Goal: Task Accomplishment & Management: Manage account settings

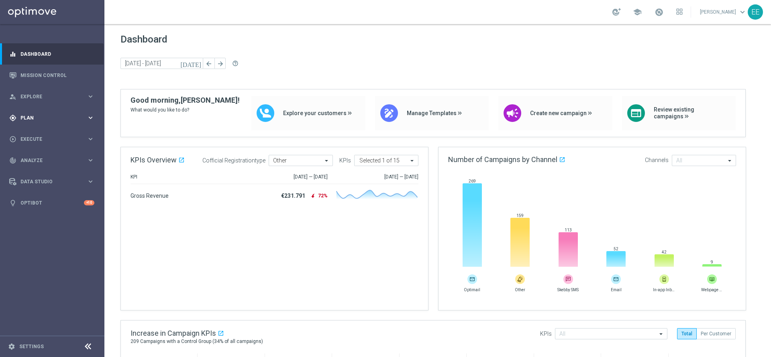
click at [32, 122] on div "gps_fixed Plan keyboard_arrow_right" at bounding box center [52, 117] width 104 height 21
click at [38, 133] on link "Target Groups" at bounding box center [52, 134] width 63 height 6
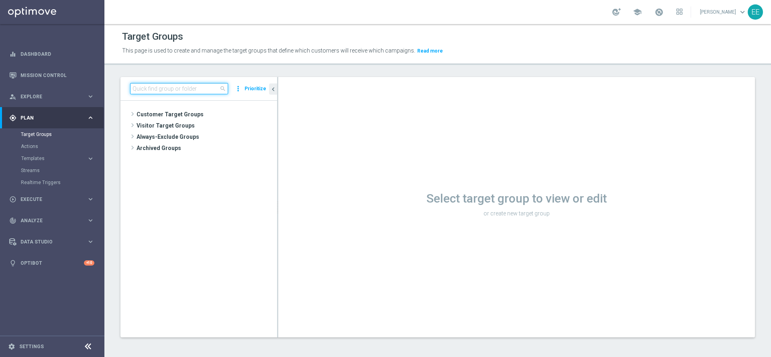
click at [170, 87] on input at bounding box center [179, 88] width 98 height 11
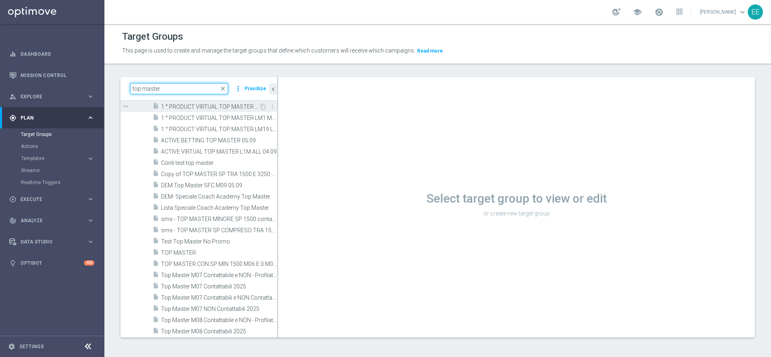
scroll to position [77, 0]
type input "top master"
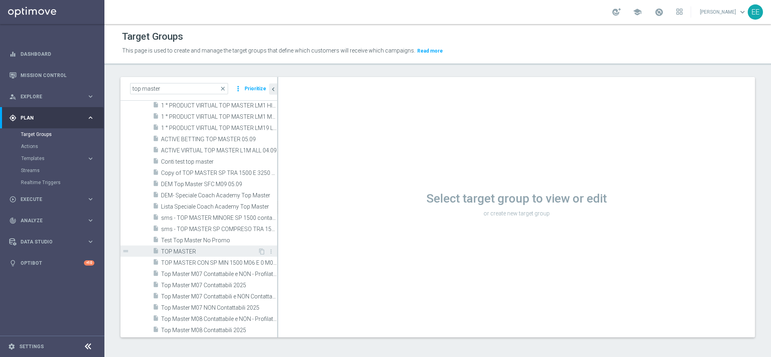
click at [189, 249] on span "TOP MASTER" at bounding box center [209, 252] width 97 height 7
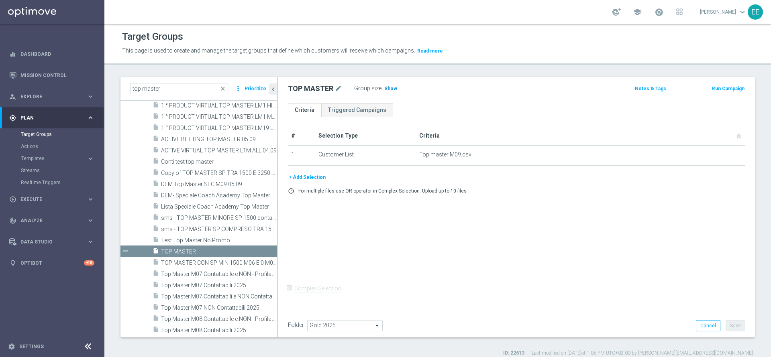
click at [385, 86] on span "Show" at bounding box center [390, 89] width 13 height 6
click at [394, 90] on span "32,872" at bounding box center [393, 90] width 17 height 8
drag, startPoint x: 191, startPoint y: 82, endPoint x: 151, endPoint y: 103, distance: 44.9
click at [151, 103] on div "top master close more_vert Prioritize Customer Target Groups library_add create…" at bounding box center [198, 207] width 157 height 260
click at [169, 88] on input "top master" at bounding box center [179, 88] width 98 height 11
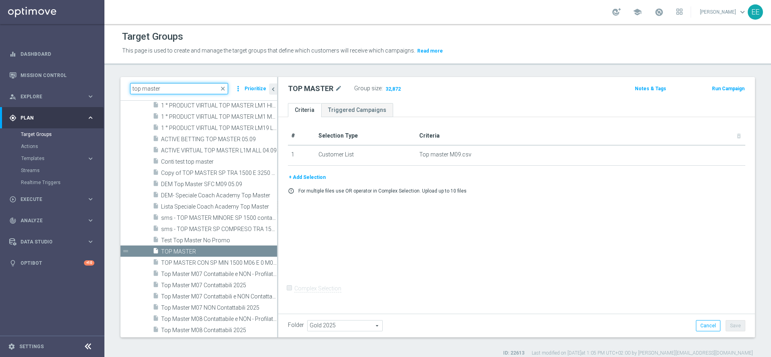
click at [169, 88] on input "top master" at bounding box center [179, 88] width 98 height 11
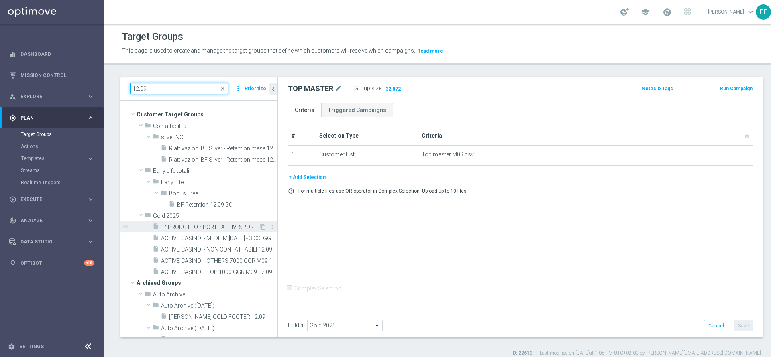
type input "12.09"
click at [223, 228] on span "1^ PRODOTTO SPORT - ATTIVI SPORT M08 - INATTIVI SPORT M09 12.09" at bounding box center [210, 227] width 98 height 7
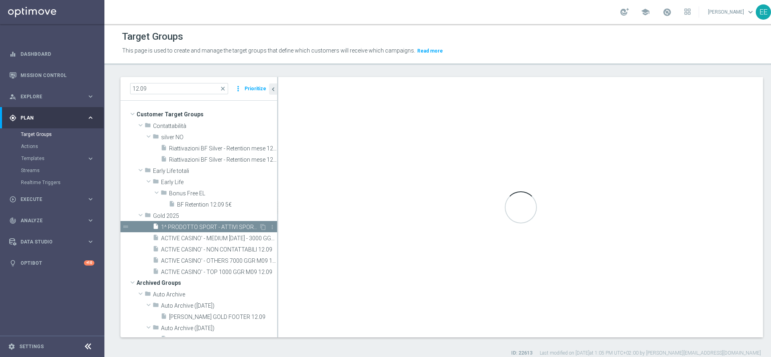
checkbox input "true"
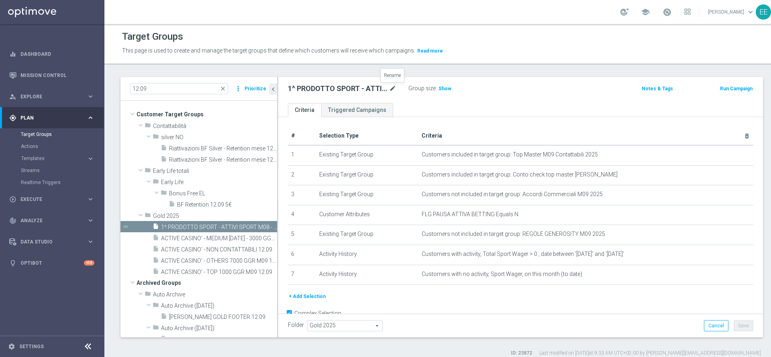
click at [392, 91] on icon "mode_edit" at bounding box center [392, 89] width 7 height 10
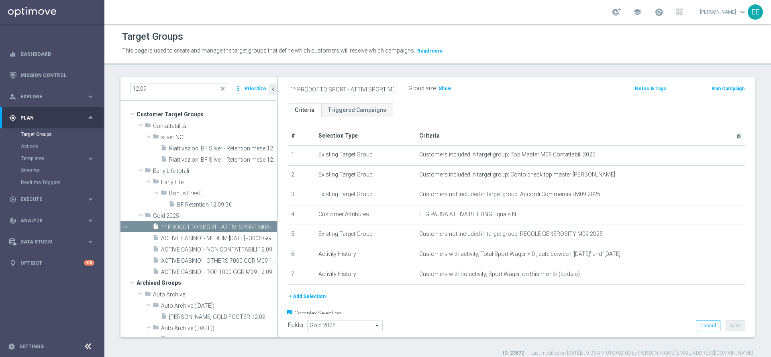
scroll to position [0, 76]
click at [374, 88] on input "1^ PRODOTTO SPORT - ATTIVI SPORT M08 - INATTIVI SPORT M09 12.09" at bounding box center [342, 89] width 108 height 11
drag, startPoint x: 373, startPoint y: 88, endPoint x: 262, endPoint y: 92, distance: 111.7
click at [262, 92] on as-split "12.09 close more_vert Prioritize Customer Target Groups library_add create_new_…" at bounding box center [437, 207] width 634 height 261
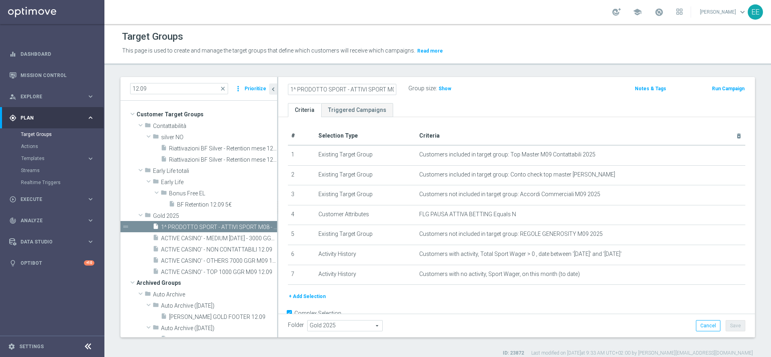
click at [351, 88] on input "1^ PRODOTTO SPORT - ATTIVI SPORT M08 - INATTIVI SPORT M09 12.09" at bounding box center [342, 89] width 108 height 11
click at [348, 86] on input "1^ PRODOTTO SPORT - ATTIVI SPORT M08 - INATTIVI SPORT M09 12.09" at bounding box center [342, 89] width 108 height 11
drag, startPoint x: 348, startPoint y: 86, endPoint x: 270, endPoint y: 98, distance: 78.4
click at [270, 98] on as-split "12.09 close more_vert Prioritize Customer Target Groups library_add create_new_…" at bounding box center [437, 207] width 634 height 261
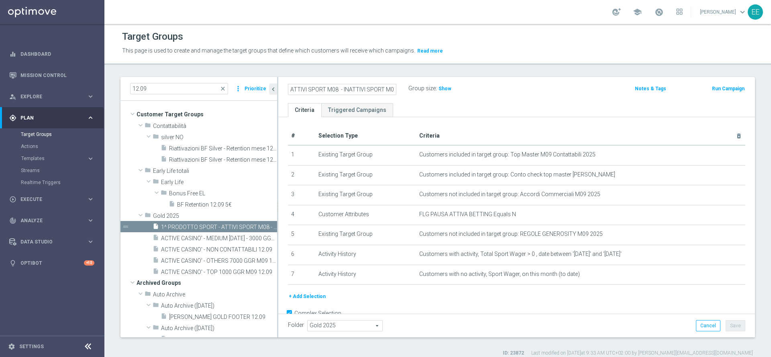
type input "ATTIVI SPORT M08 - INATTIVI SPORT M09 12.09"
click at [499, 94] on div "ATTIVI SPORT M08 - INATTIVI SPORT M09 12.09 Group size : Show" at bounding box center [438, 89] width 313 height 12
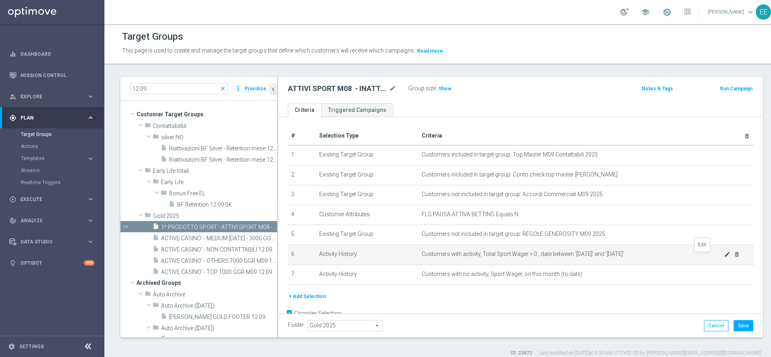
click at [724, 256] on icon "mode_edit" at bounding box center [727, 254] width 6 height 6
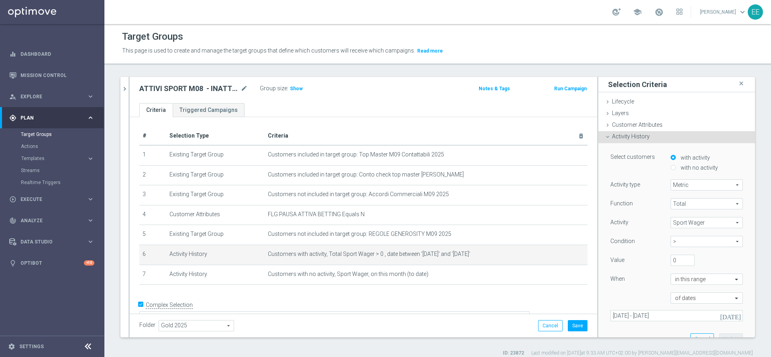
click at [686, 223] on span "Sport Wager" at bounding box center [706, 223] width 71 height 10
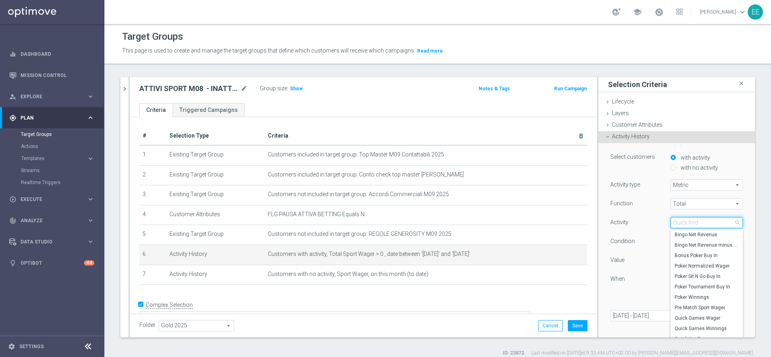
click at [686, 223] on input "search" at bounding box center [706, 222] width 72 height 11
type input "sport"
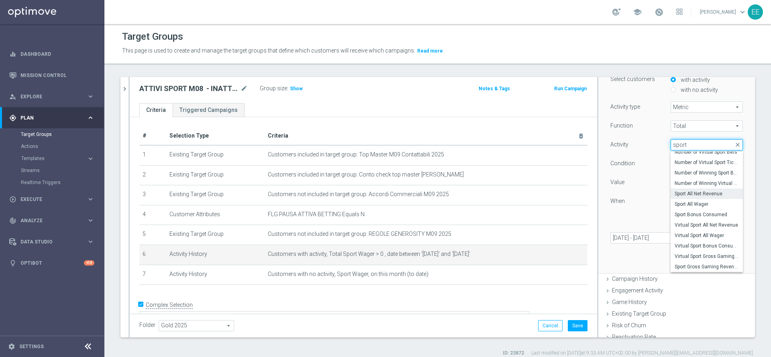
scroll to position [79, 0]
click at [683, 265] on span "Sport Gross Gaming Revenue" at bounding box center [706, 266] width 64 height 6
type input "Sport Gross Gaming Revenue"
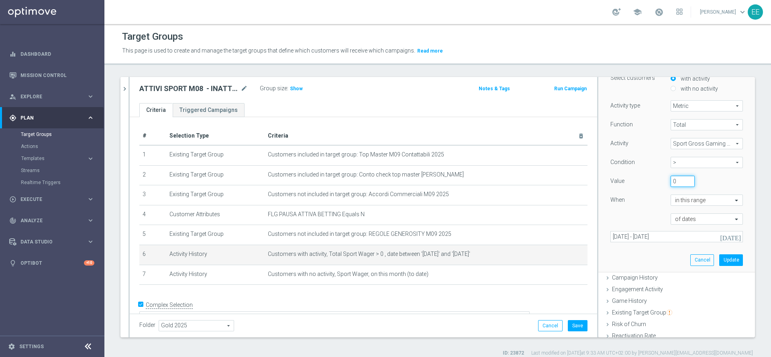
click at [670, 181] on input "0" at bounding box center [682, 181] width 24 height 11
type input "50"
click at [719, 257] on button "Update" at bounding box center [731, 260] width 24 height 11
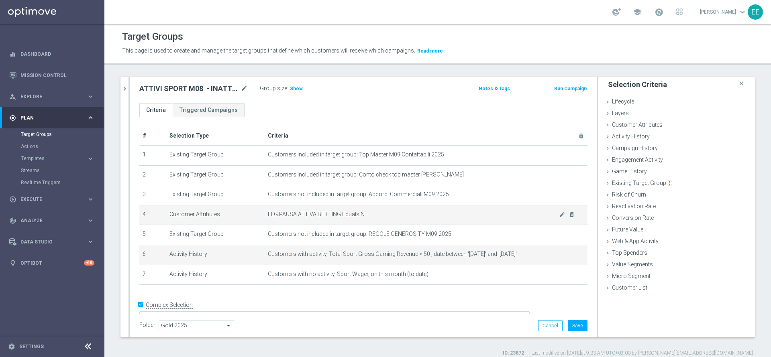
scroll to position [12, 0]
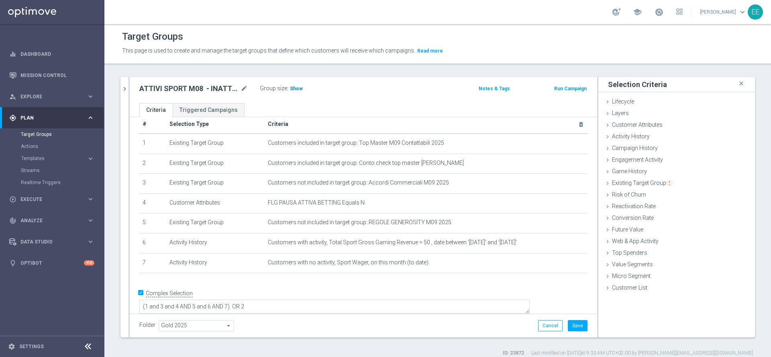
click at [296, 88] on span "Show" at bounding box center [296, 89] width 13 height 6
click at [296, 88] on span "1,296" at bounding box center [297, 90] width 14 height 8
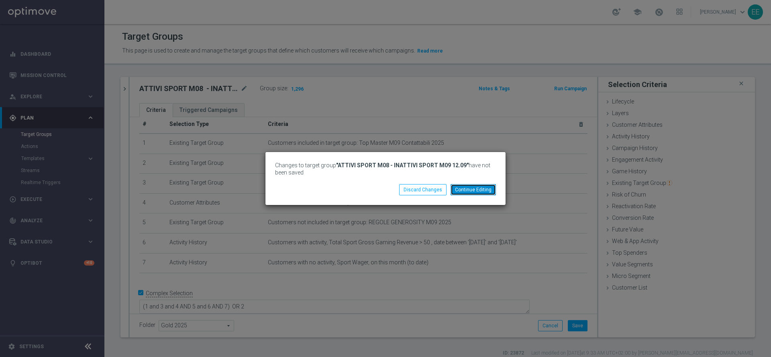
click at [474, 192] on button "Continue Editing" at bounding box center [472, 189] width 45 height 11
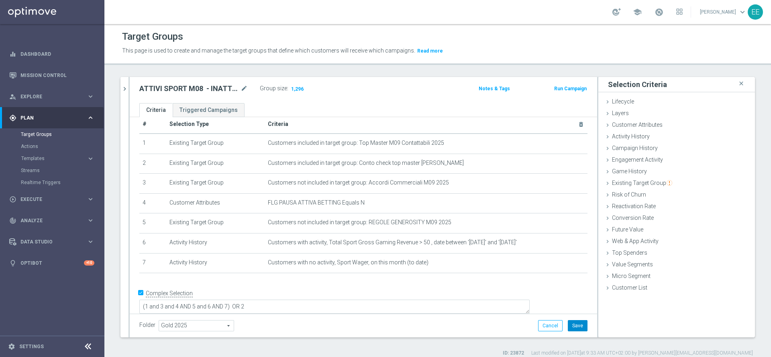
click at [572, 326] on button "Save" at bounding box center [578, 325] width 20 height 11
click at [297, 88] on span "1,296" at bounding box center [297, 90] width 14 height 8
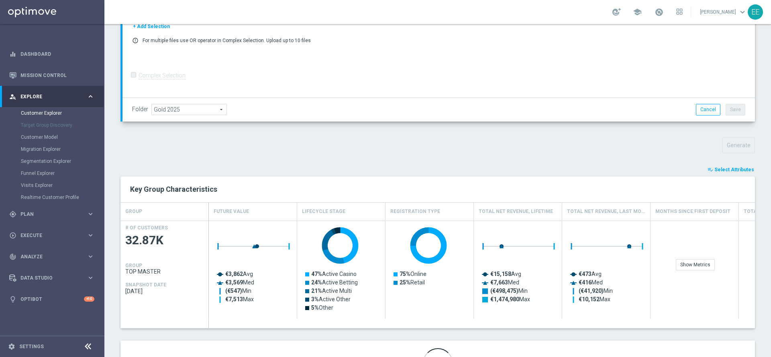
scroll to position [226, 0]
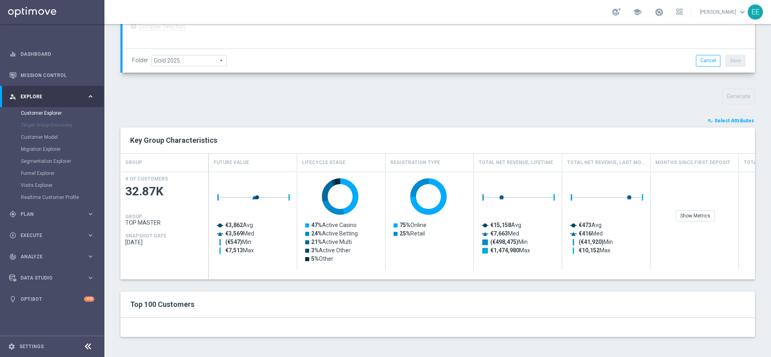
click at [727, 118] on span "Select Attributes" at bounding box center [734, 121] width 40 height 6
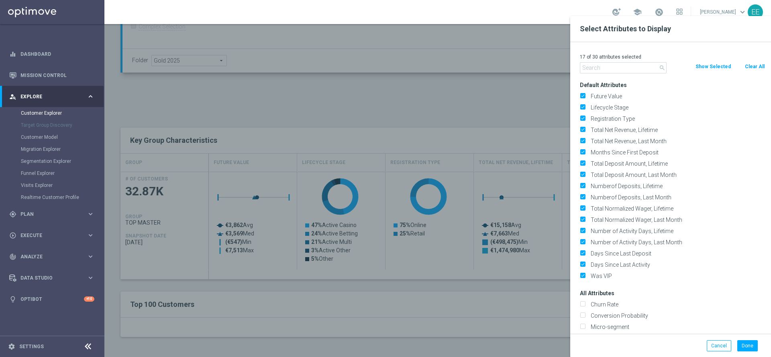
click at [764, 64] on button "Clear All" at bounding box center [754, 66] width 21 height 9
checkbox input "false"
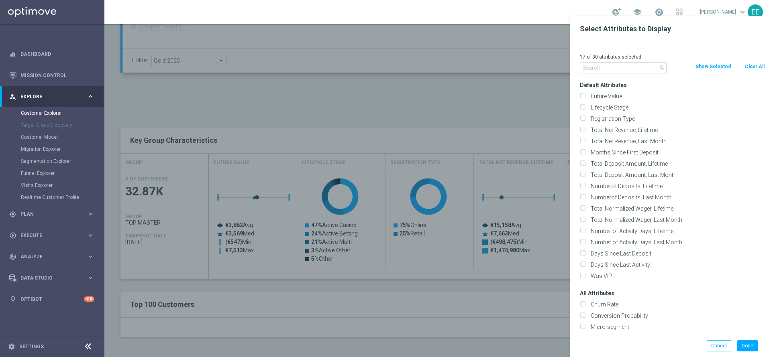
checkbox input "false"
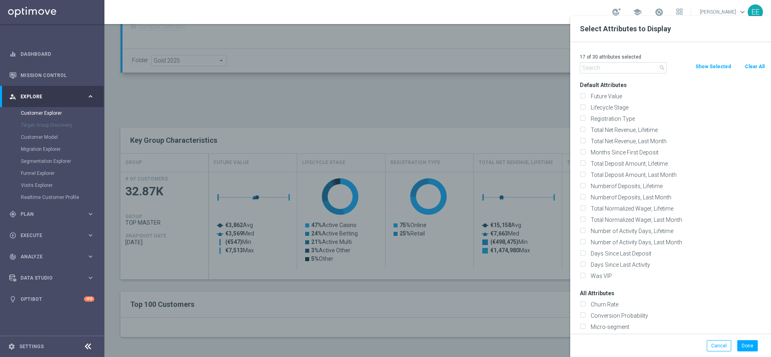
checkbox input "false"
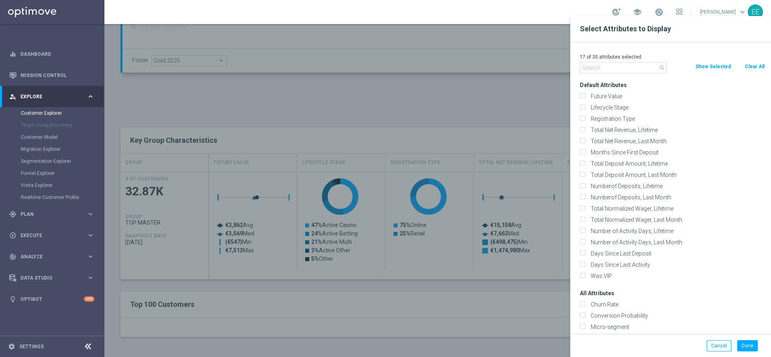
checkbox input "false"
click at [627, 69] on input "text" at bounding box center [623, 67] width 87 height 11
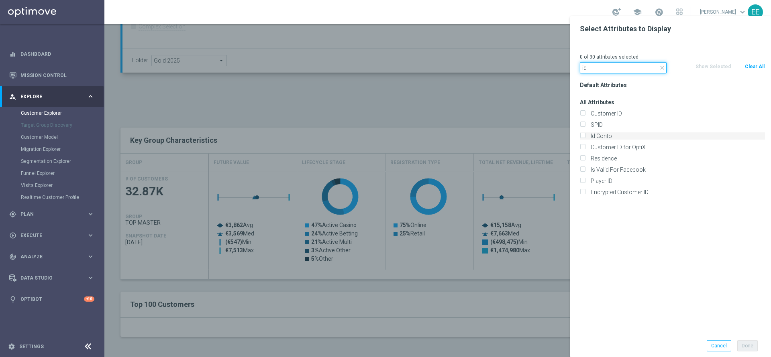
type input "id"
click at [613, 139] on label "Id Conto" at bounding box center [676, 135] width 177 height 7
click at [585, 139] on input "Id Conto" at bounding box center [582, 136] width 5 height 5
checkbox input "true"
click at [609, 70] on input "id" at bounding box center [623, 67] width 87 height 11
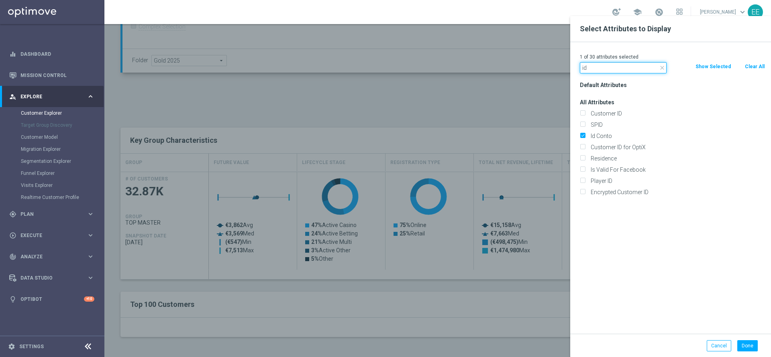
click at [609, 70] on input "id" at bounding box center [623, 67] width 87 height 11
type input "cmana"
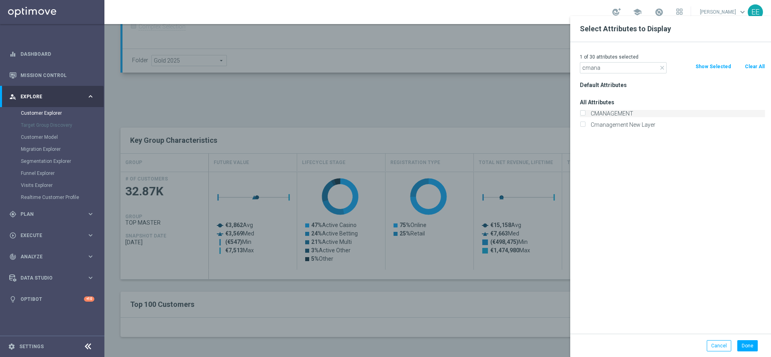
click at [623, 111] on label "CMANAGEMENT" at bounding box center [676, 113] width 177 height 7
click at [585, 112] on input "CMANAGEMENT" at bounding box center [582, 114] width 5 height 5
checkbox input "true"
click at [755, 346] on button "Done" at bounding box center [747, 345] width 20 height 11
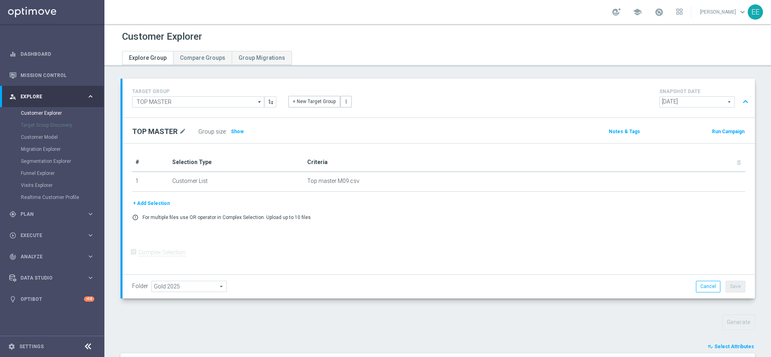
scroll to position [217, 0]
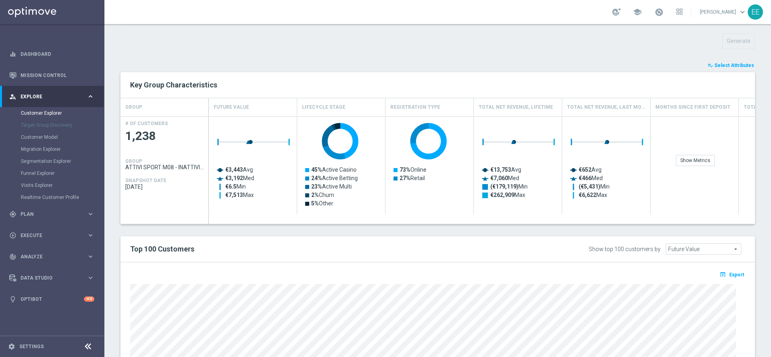
scroll to position [277, 0]
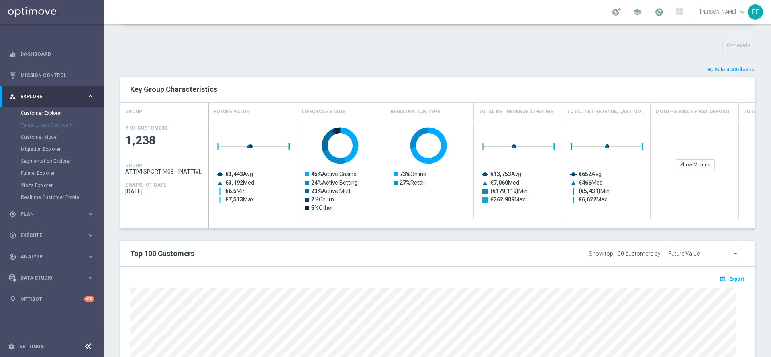
click at [719, 69] on span "Select Attributes" at bounding box center [734, 70] width 40 height 6
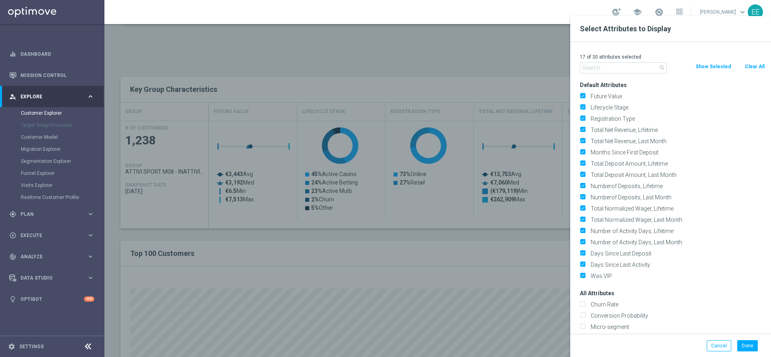
click at [756, 71] on div "search Clear All Show Selected" at bounding box center [672, 67] width 197 height 11
click at [755, 63] on button "Clear All" at bounding box center [754, 66] width 21 height 9
checkbox input "false"
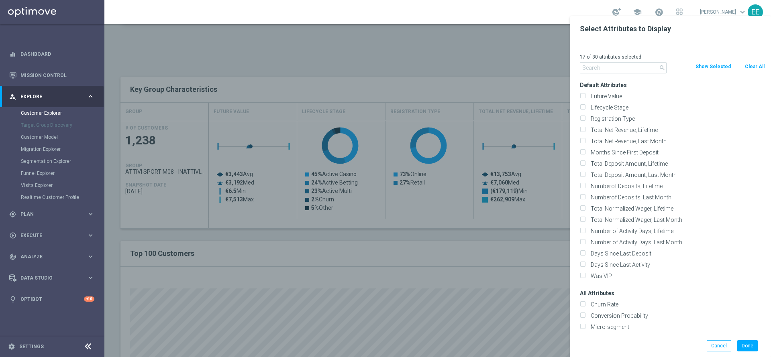
checkbox input "false"
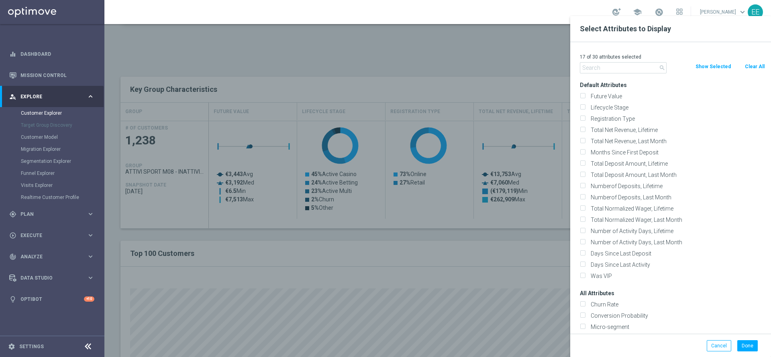
checkbox input "false"
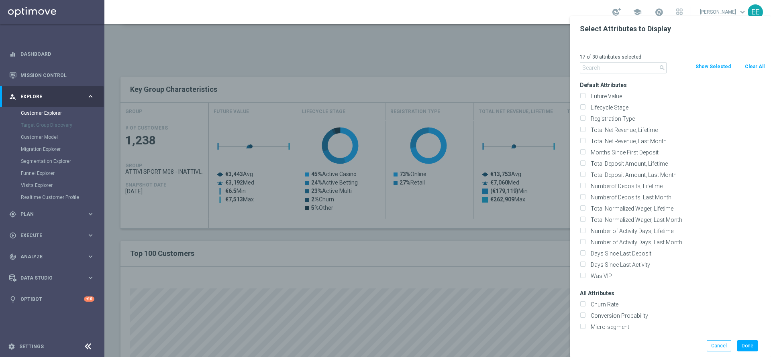
checkbox input "false"
click at [613, 69] on input "text" at bounding box center [623, 67] width 87 height 11
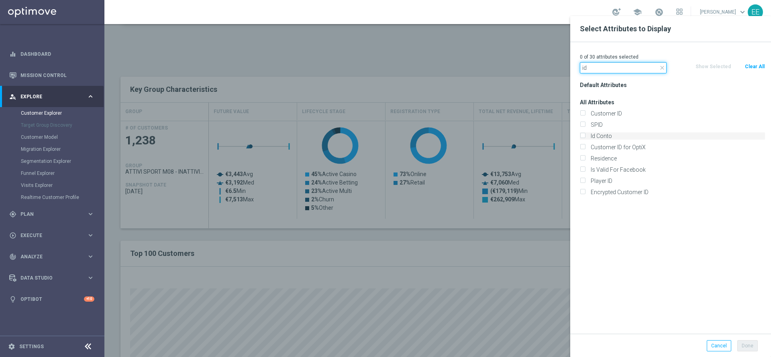
type input "id"
click at [611, 137] on label "Id Conto" at bounding box center [676, 135] width 177 height 7
click at [585, 137] on input "Id Conto" at bounding box center [582, 136] width 5 height 5
checkbox input "true"
click at [741, 346] on button "Done" at bounding box center [747, 345] width 20 height 11
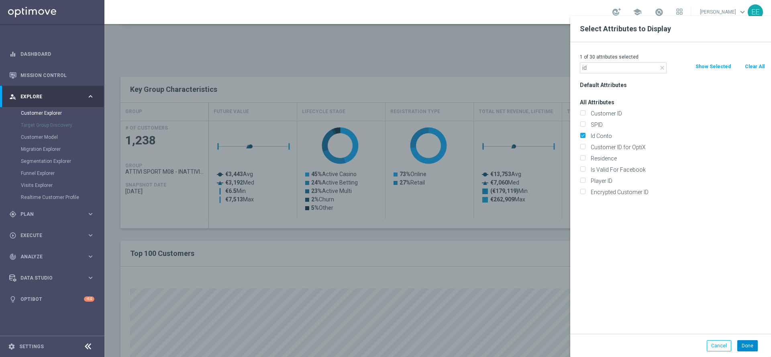
type input "Search"
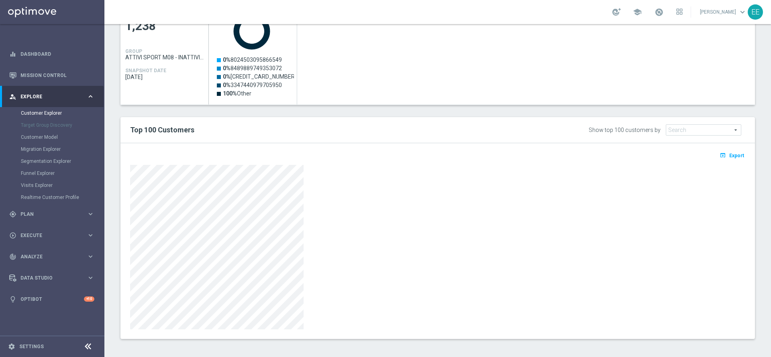
scroll to position [393, 0]
click at [729, 156] on span "Export" at bounding box center [736, 154] width 15 height 6
